Goal: Transaction & Acquisition: Book appointment/travel/reservation

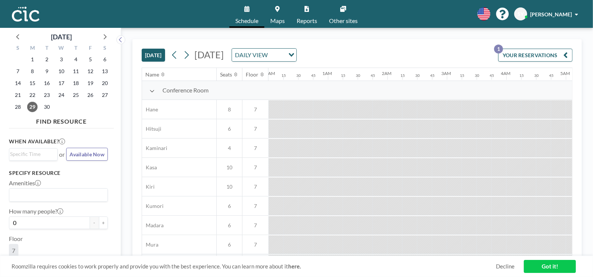
scroll to position [0, 803]
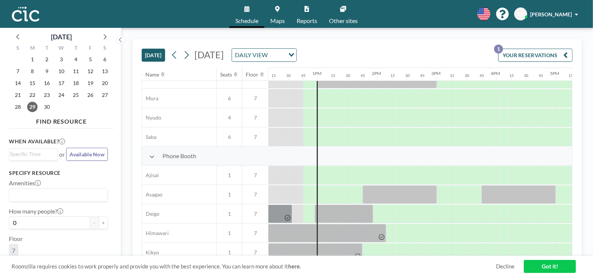
scroll to position [150, 724]
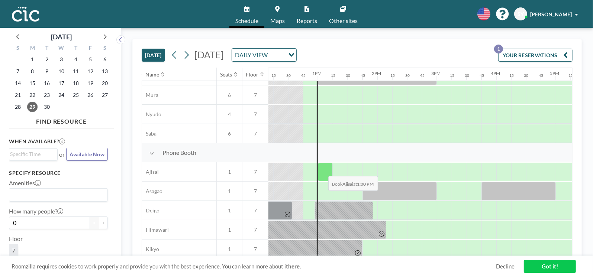
drag, startPoint x: 318, startPoint y: 170, endPoint x: 322, endPoint y: 170, distance: 4.5
click at [322, 170] on div at bounding box center [325, 172] width 15 height 19
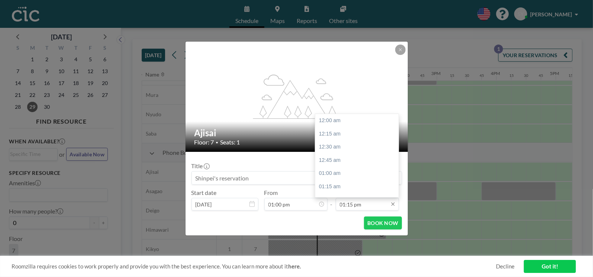
scroll to position [701, 0]
click at [336, 138] on div "01:30 pm" at bounding box center [358, 134] width 87 height 13
type input "01:30 pm"
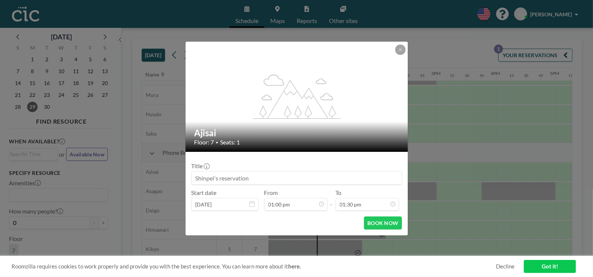
scroll to position [714, 0]
click at [386, 221] on button "BOOK NOW" at bounding box center [383, 223] width 38 height 13
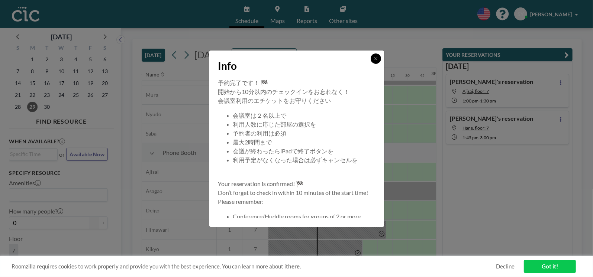
click at [376, 57] on icon at bounding box center [376, 59] width 4 height 4
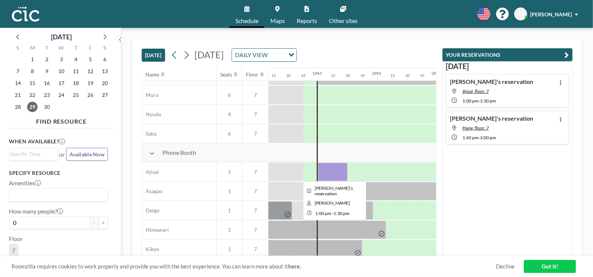
click at [334, 177] on div at bounding box center [333, 172] width 30 height 19
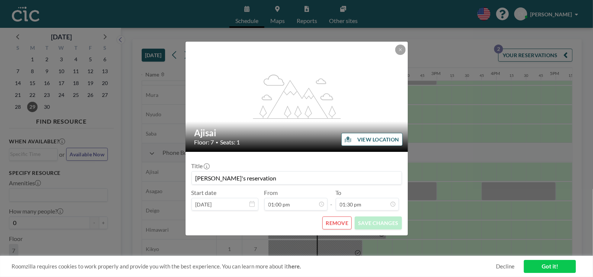
click at [335, 229] on button "REMOVE" at bounding box center [336, 223] width 29 height 13
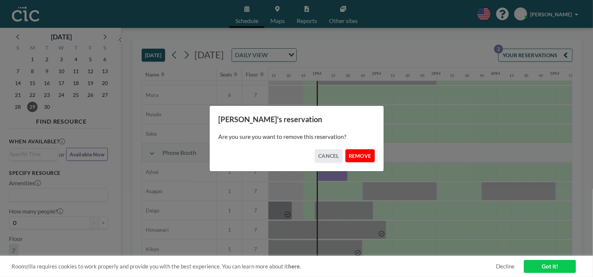
click at [356, 154] on button "REMOVE" at bounding box center [360, 156] width 29 height 13
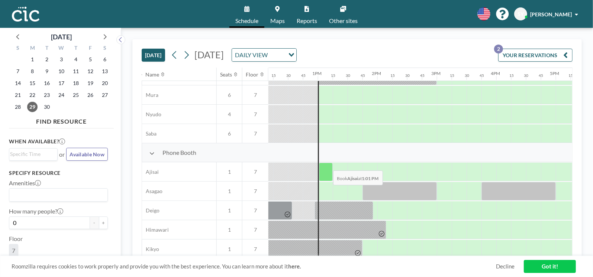
click at [327, 165] on div at bounding box center [326, 172] width 14 height 19
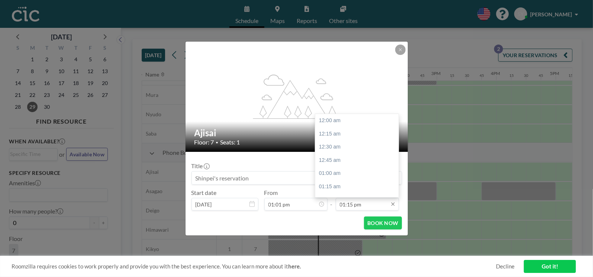
scroll to position [701, 0]
click at [340, 134] on div "01:30 pm" at bounding box center [358, 134] width 87 height 13
type input "01:30 pm"
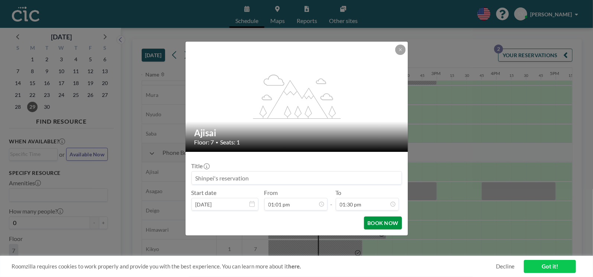
click at [378, 226] on button "BOOK NOW" at bounding box center [383, 223] width 38 height 13
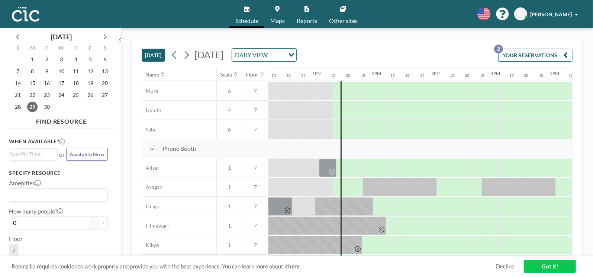
scroll to position [154, 724]
click at [342, 169] on div at bounding box center [345, 168] width 6 height 19
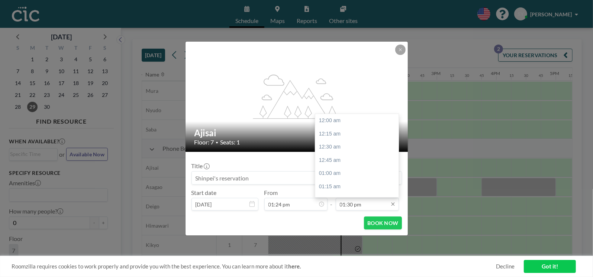
scroll to position [714, 0]
click at [343, 150] on div "02:00 pm" at bounding box center [358, 147] width 87 height 13
type input "02:00 pm"
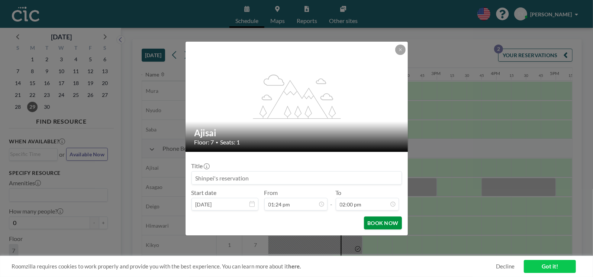
click at [376, 222] on button "BOOK NOW" at bounding box center [383, 223] width 38 height 13
